Goal: Task Accomplishment & Management: Use online tool/utility

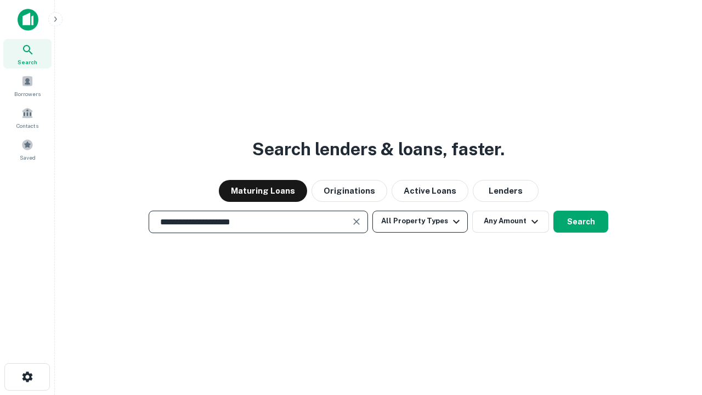
type input "**********"
click at [420, 221] on button "All Property Types" at bounding box center [420, 222] width 95 height 22
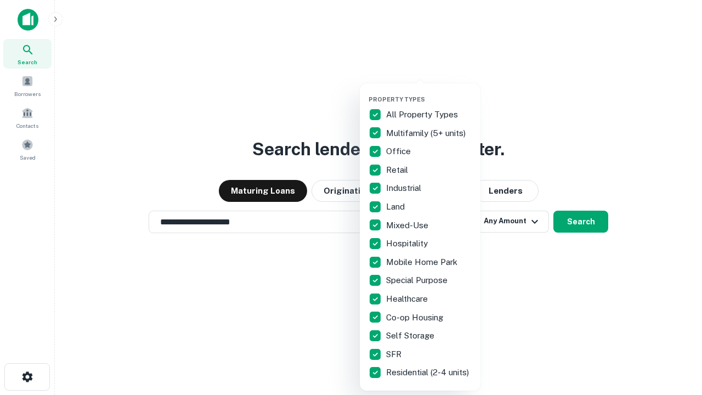
click at [429, 92] on button "button" at bounding box center [429, 92] width 121 height 1
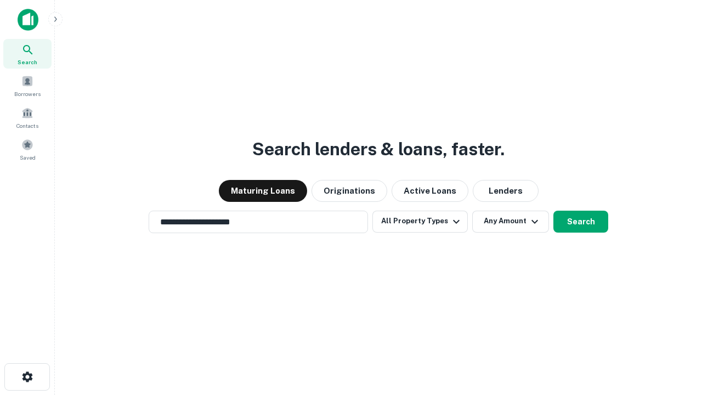
scroll to position [17, 0]
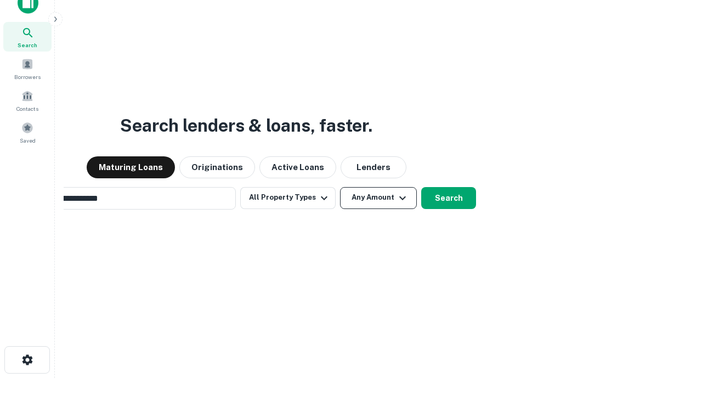
click at [340, 187] on button "Any Amount" at bounding box center [378, 198] width 77 height 22
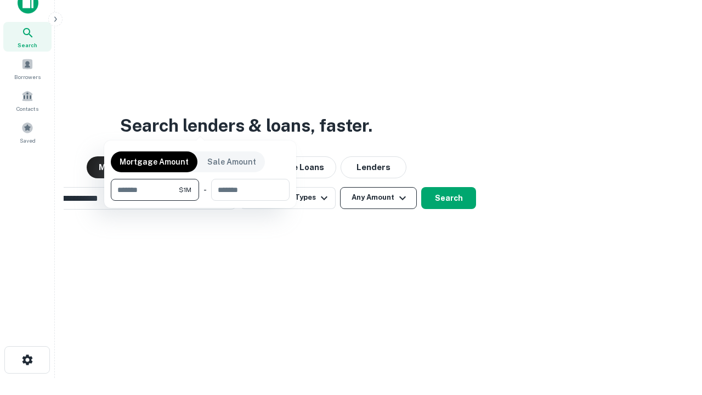
scroll to position [18, 0]
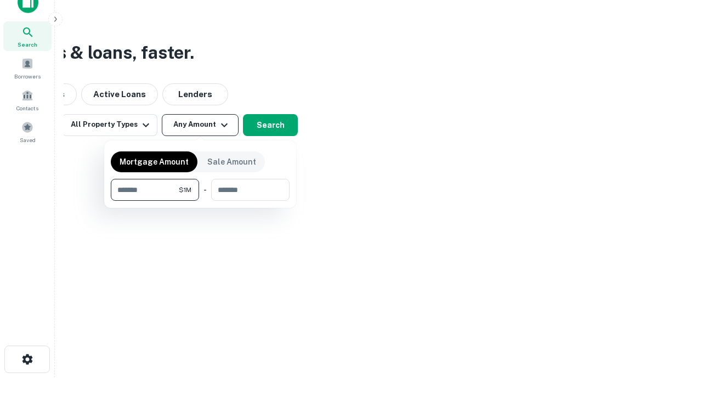
type input "*******"
click at [200, 201] on button "button" at bounding box center [200, 201] width 179 height 1
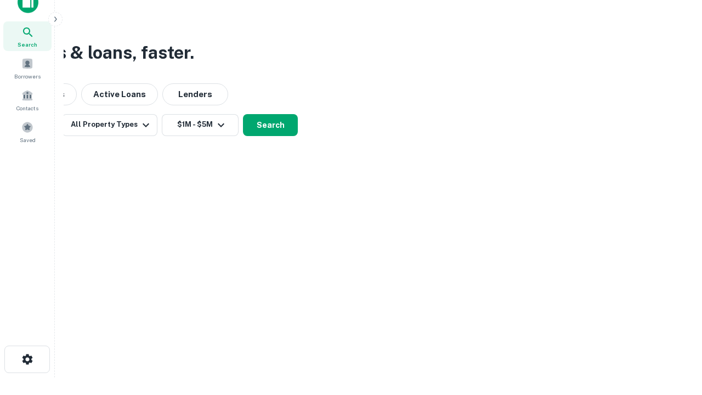
scroll to position [17, 0]
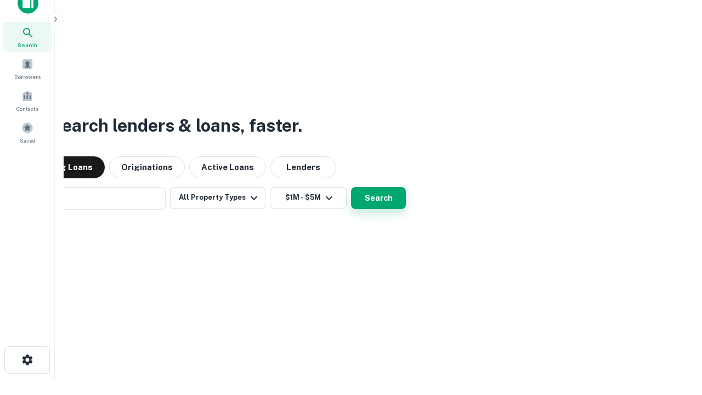
click at [351, 187] on button "Search" at bounding box center [378, 198] width 55 height 22
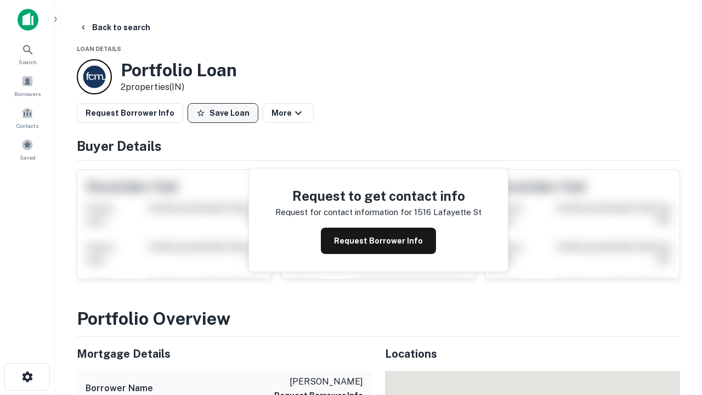
click at [223, 113] on button "Save Loan" at bounding box center [223, 113] width 71 height 20
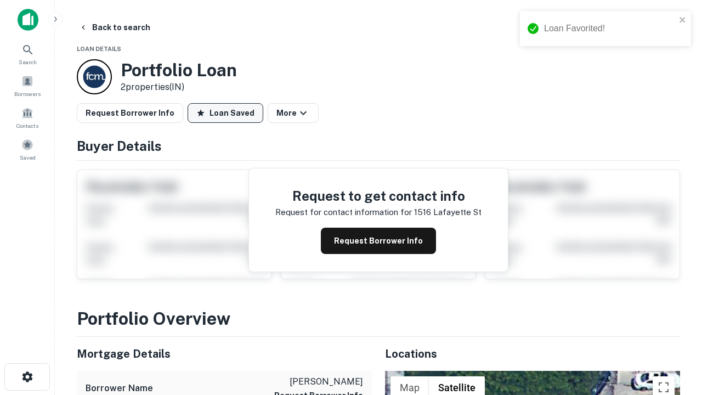
click at [226, 113] on button "Loan Saved" at bounding box center [226, 113] width 76 height 20
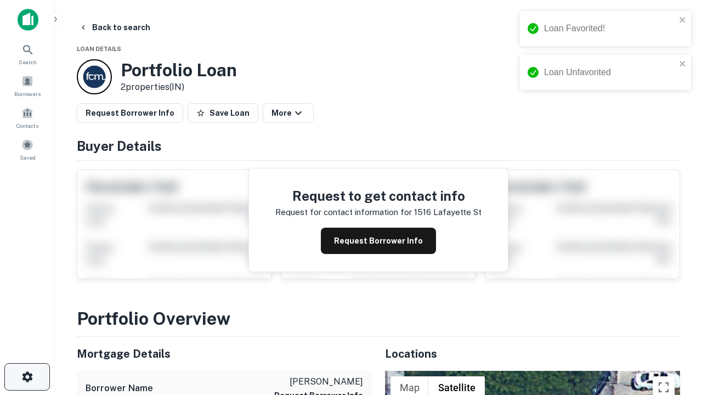
click at [27, 377] on icon "button" at bounding box center [27, 376] width 13 height 13
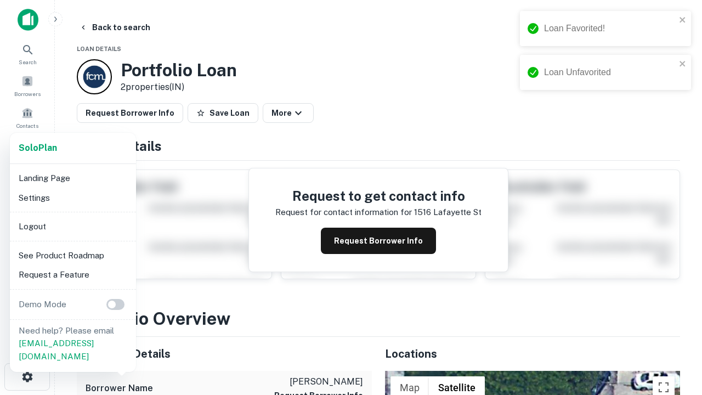
click at [72, 226] on li "Logout" at bounding box center [72, 227] width 117 height 20
